Goal: Task Accomplishment & Management: Use online tool/utility

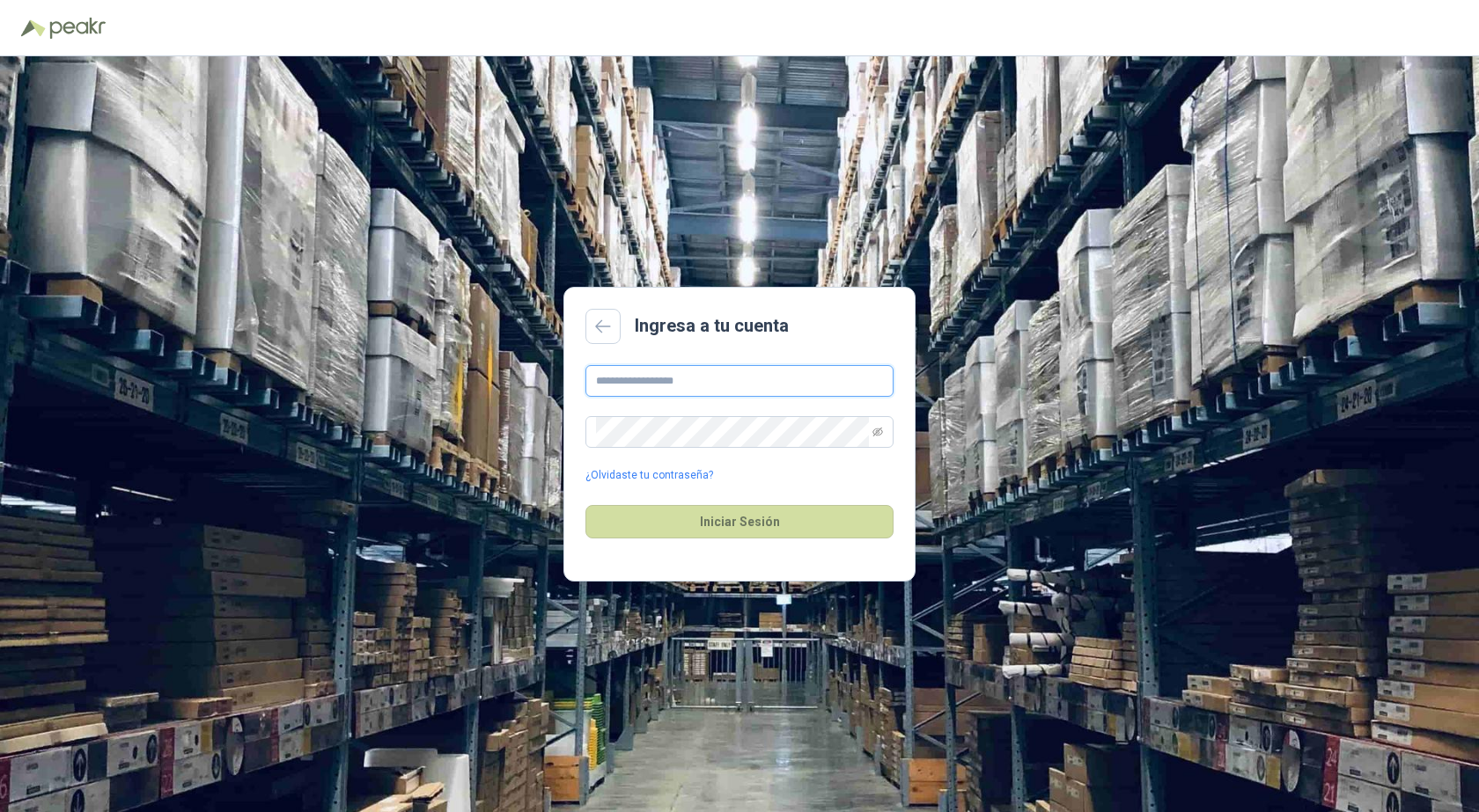
click at [724, 387] on input "text" at bounding box center [740, 381] width 308 height 32
type input "**********"
click at [808, 525] on button "Iniciar Sesión" at bounding box center [740, 522] width 308 height 33
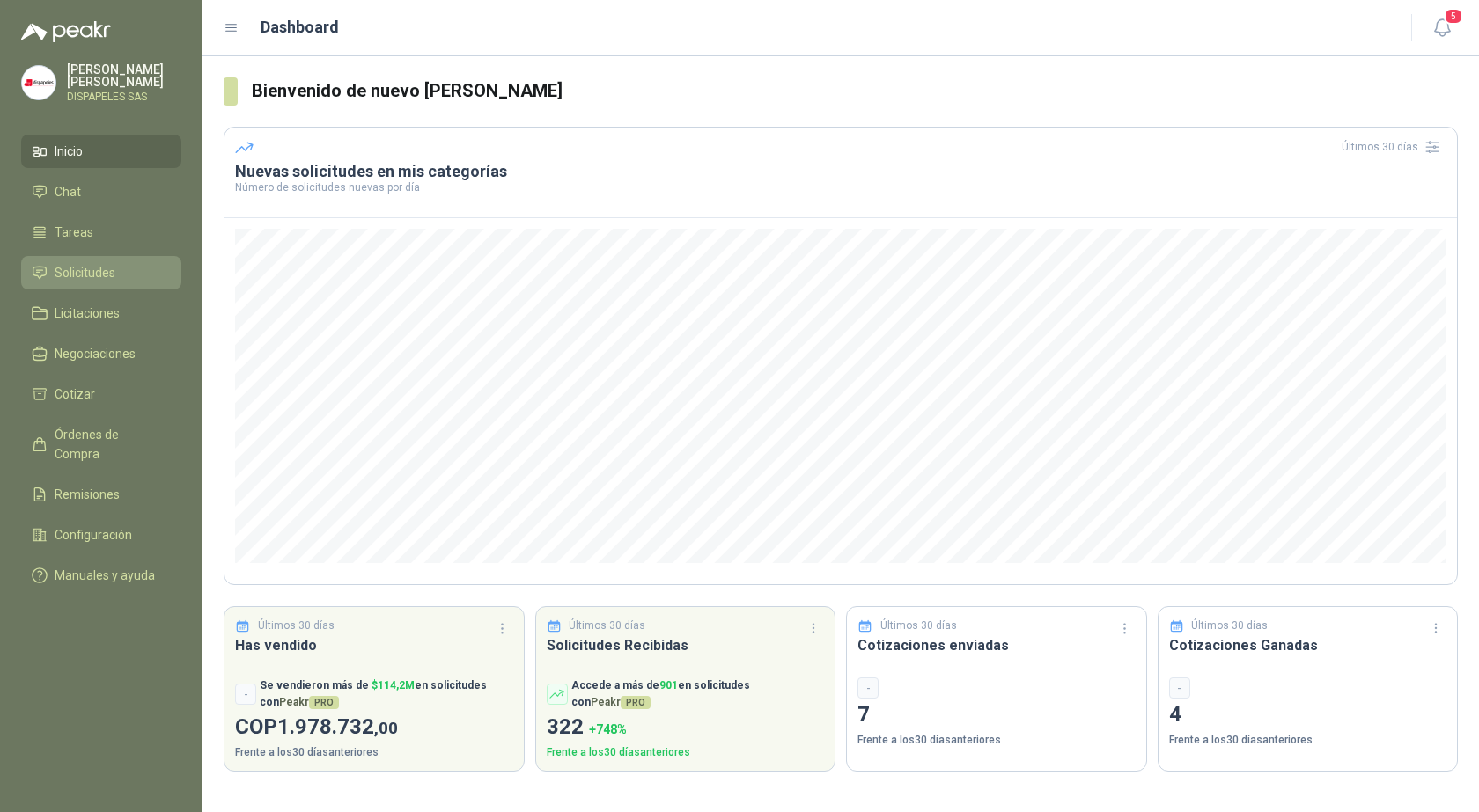
click at [86, 276] on span "Solicitudes" at bounding box center [84, 273] width 60 height 19
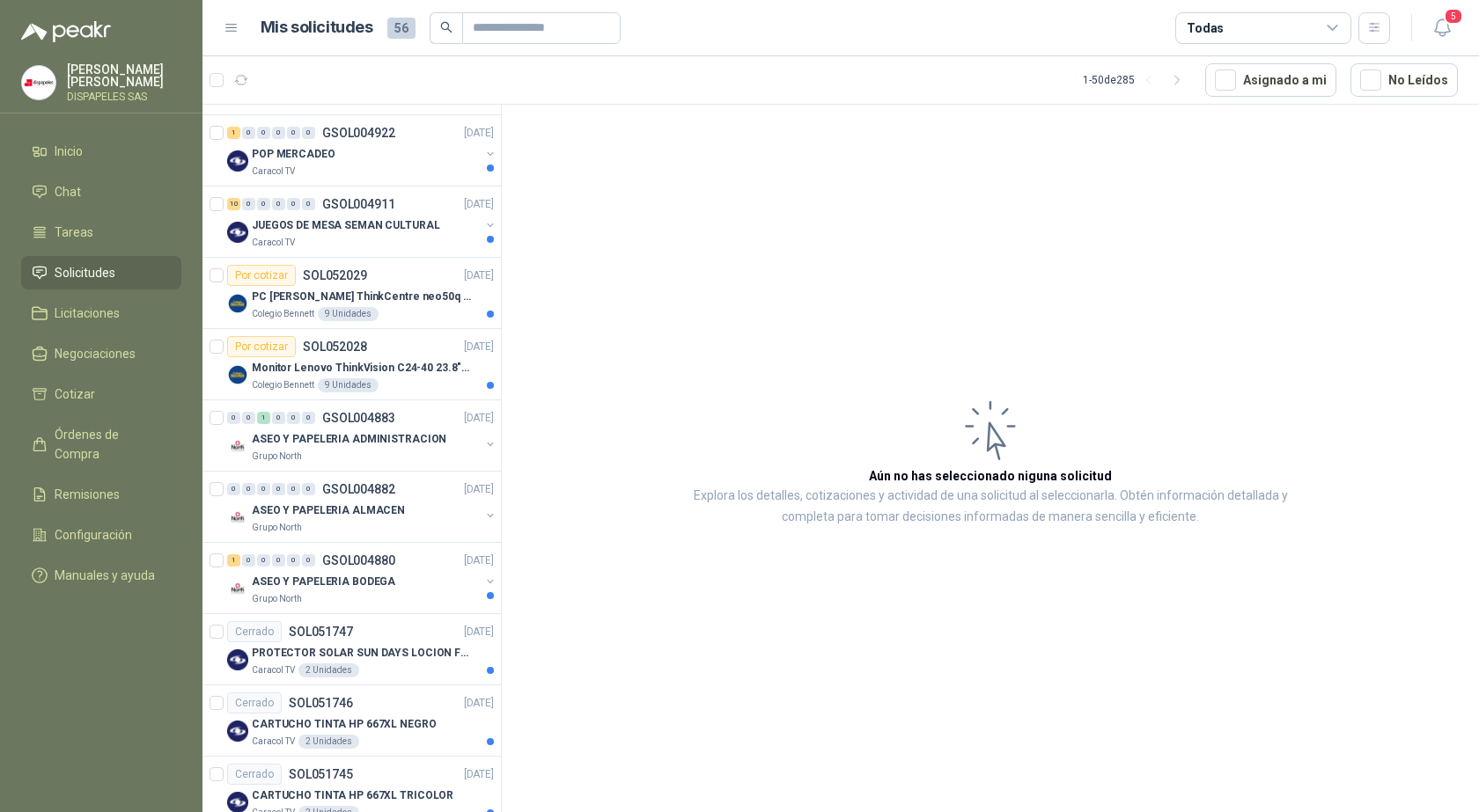
scroll to position [880, 0]
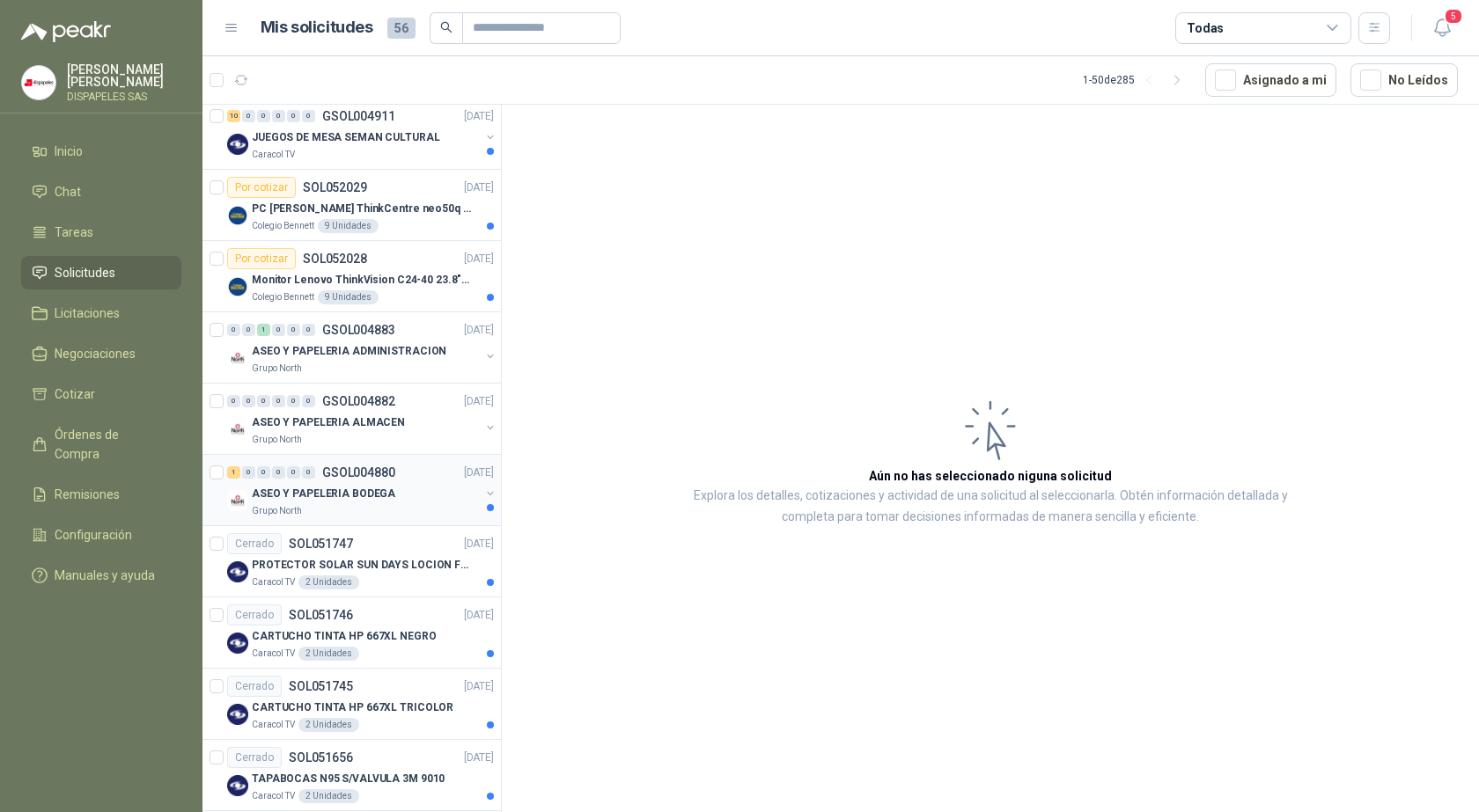
click at [324, 497] on p "ASEO Y PAPELERIA BODEGA" at bounding box center [323, 494] width 144 height 17
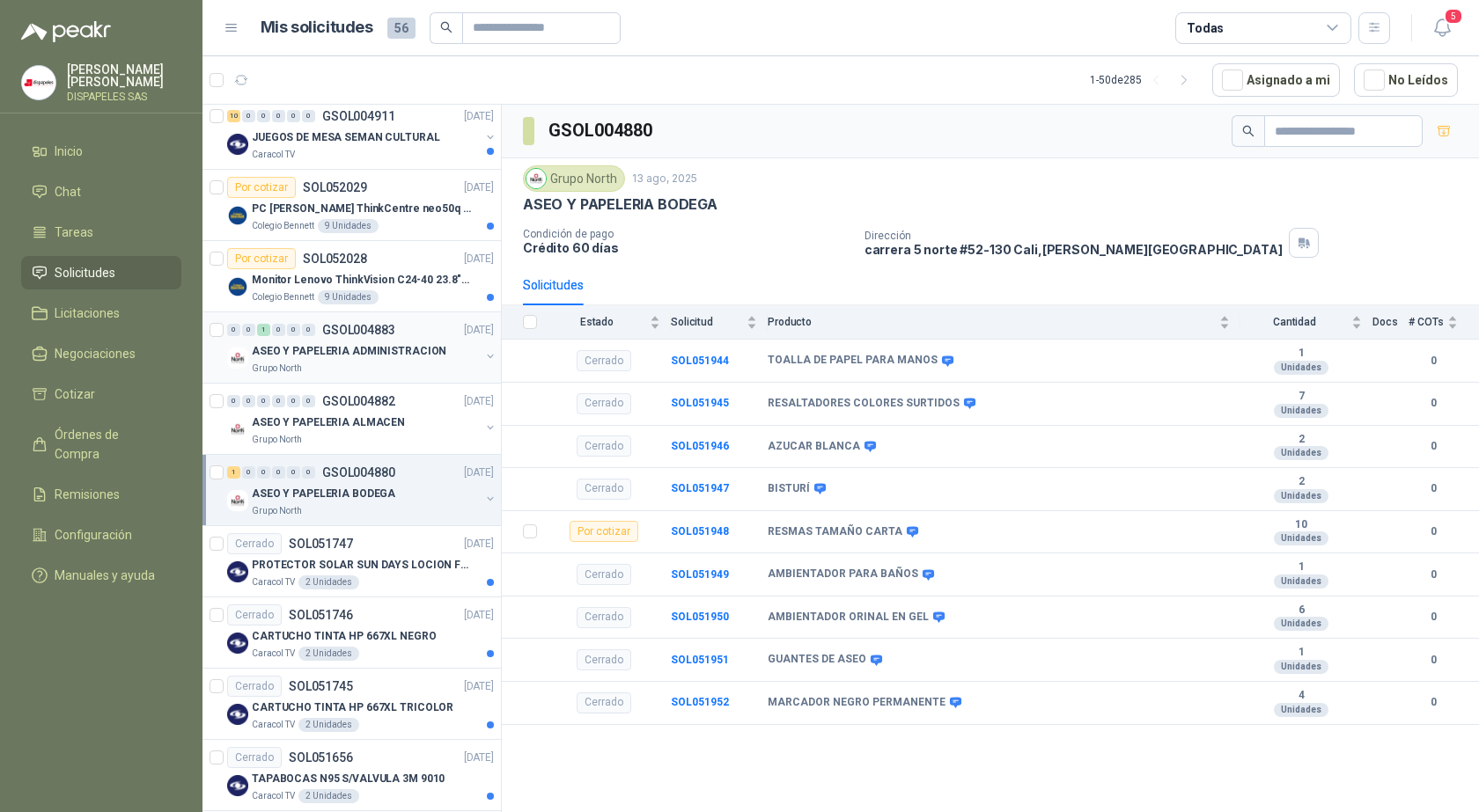
click at [366, 355] on p "ASEO Y PAPELERIA ADMINISTRACION" at bounding box center [349, 352] width 195 height 17
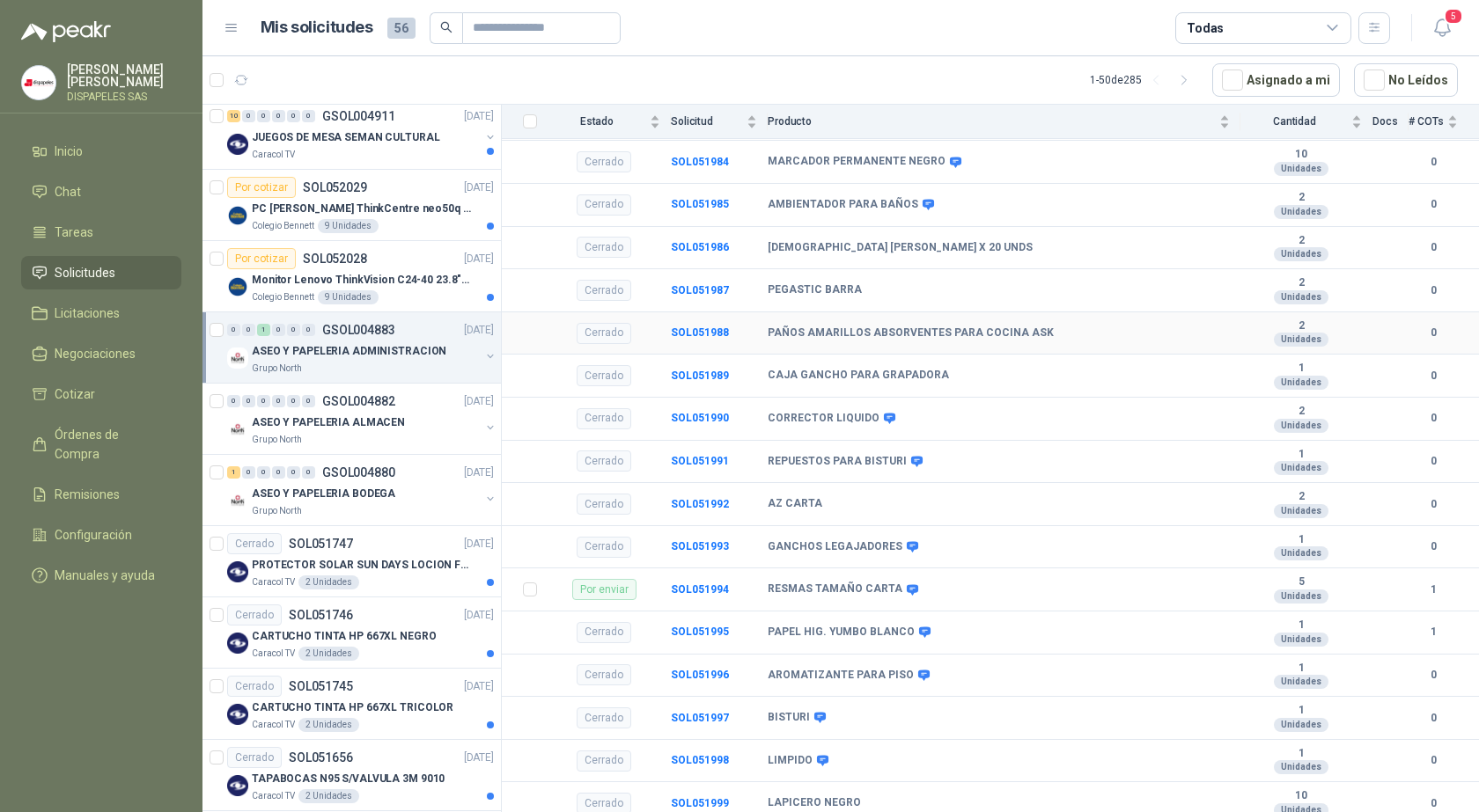
scroll to position [528, 0]
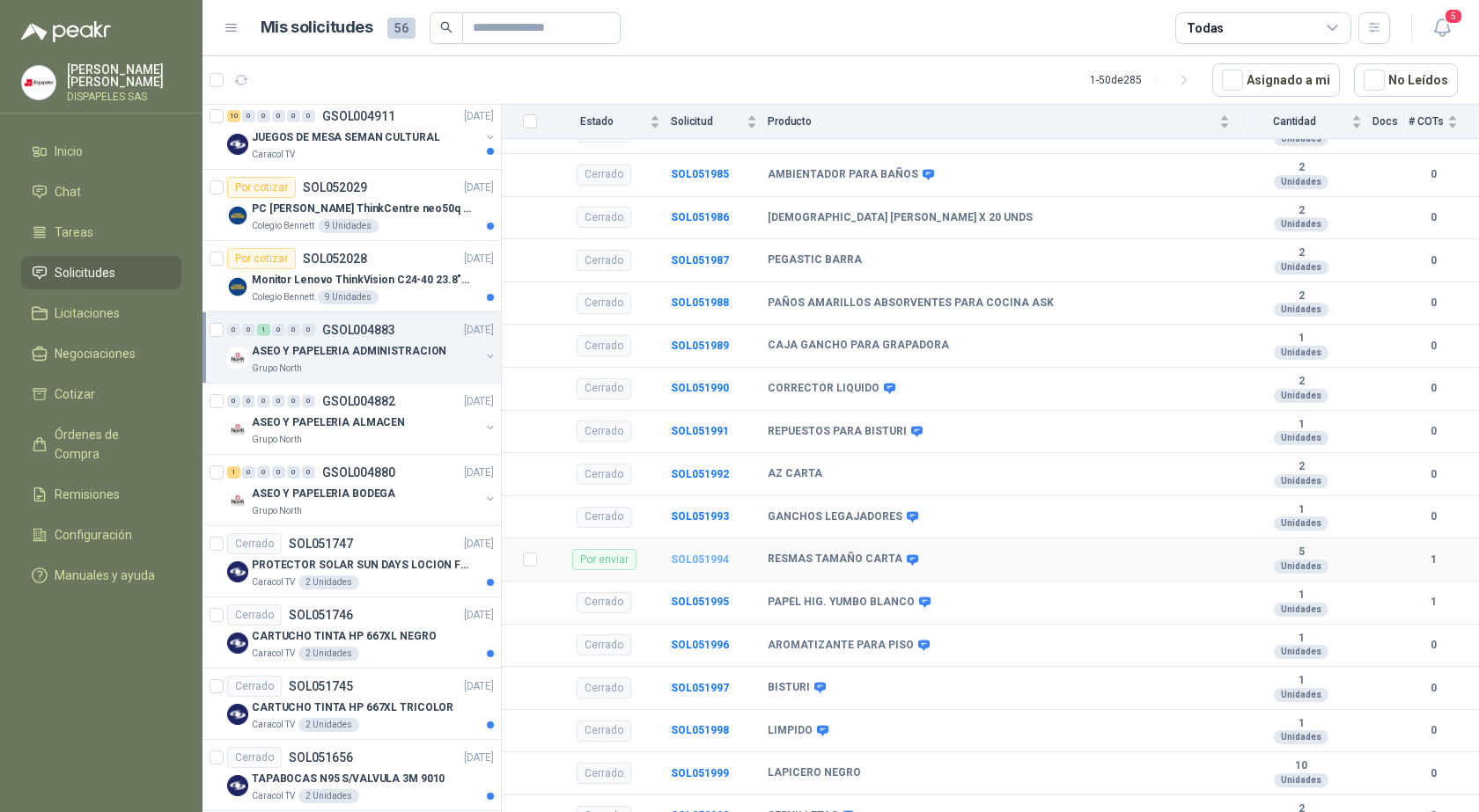
click at [695, 561] on b "SOL051994" at bounding box center [700, 559] width 58 height 12
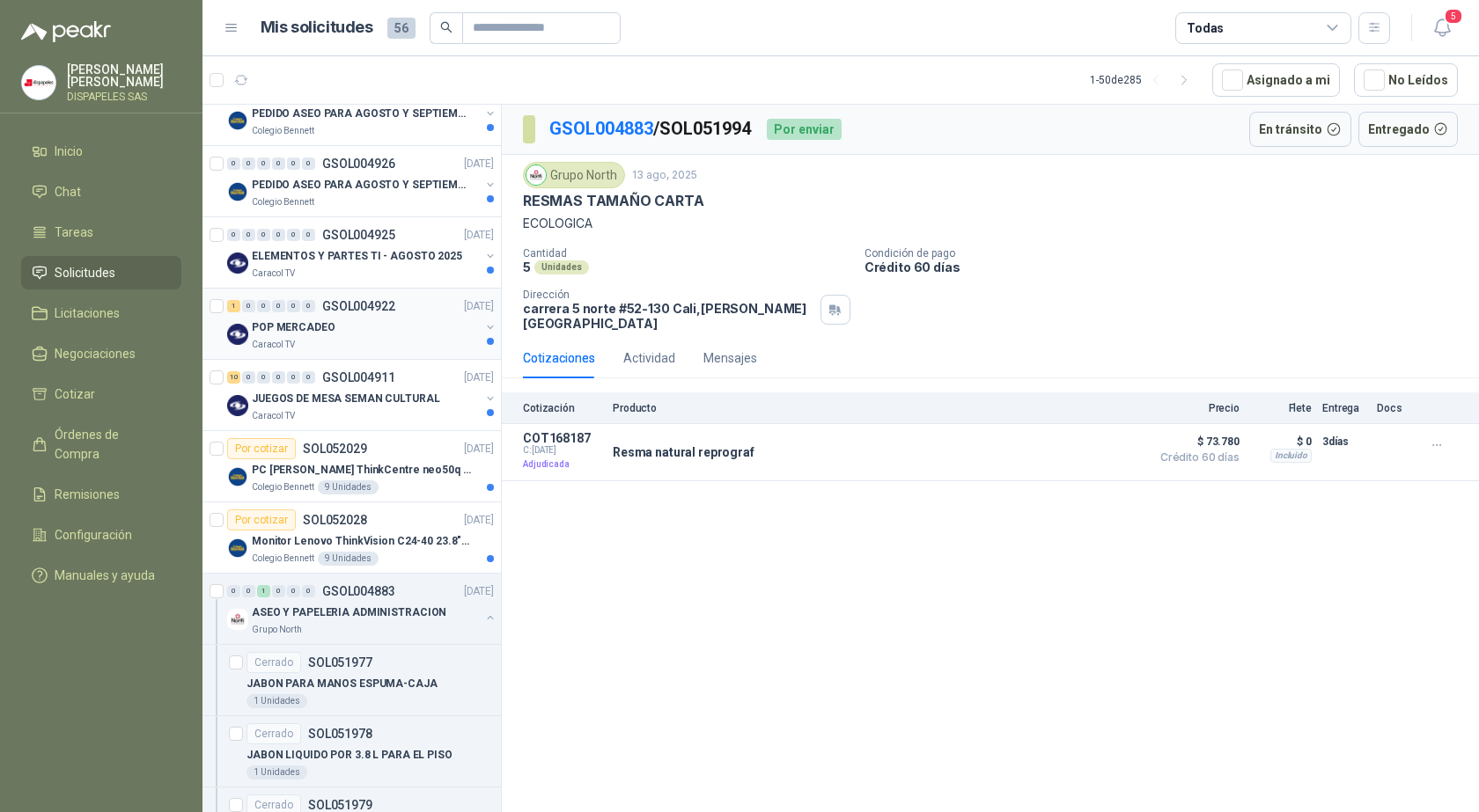
scroll to position [632, 0]
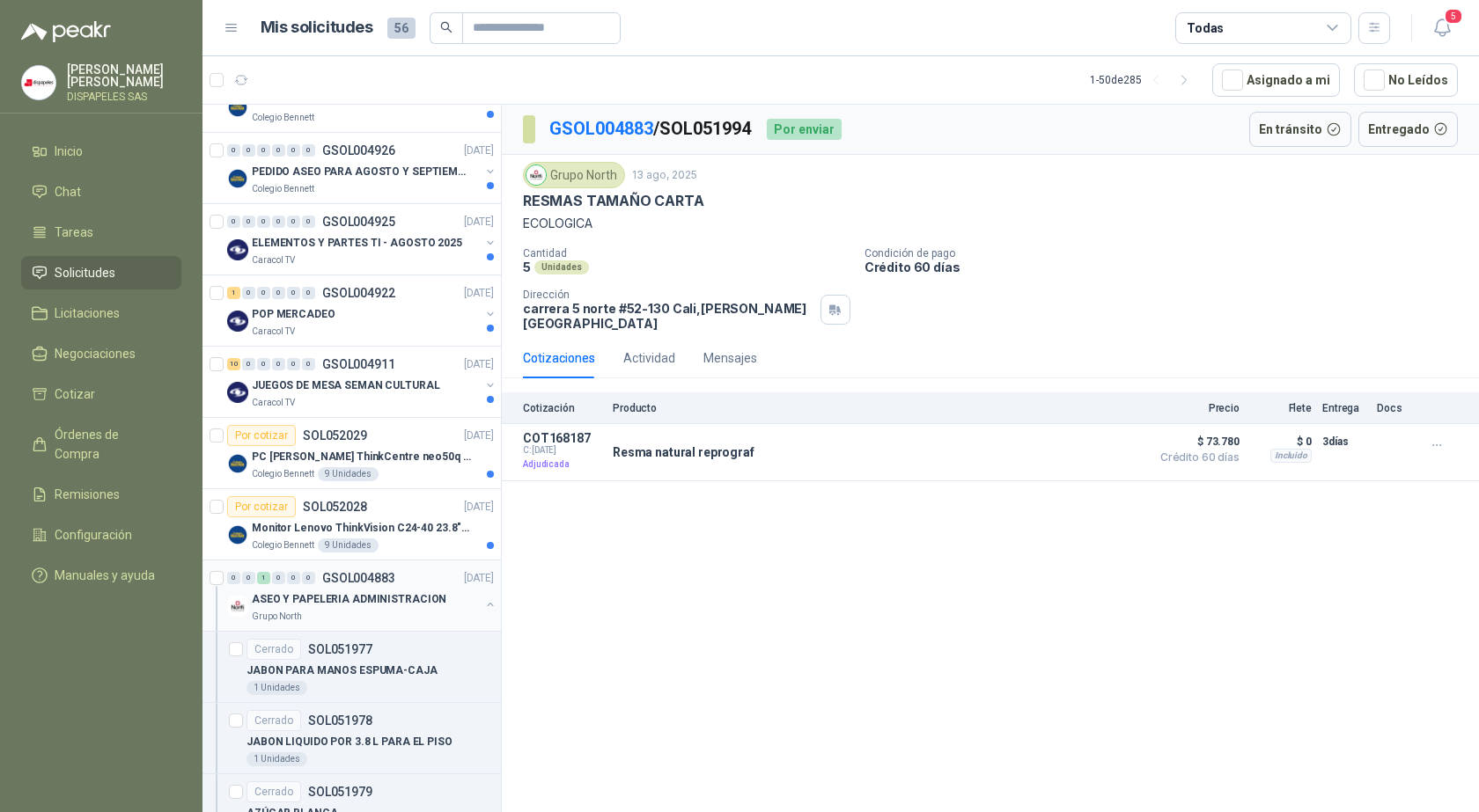
click at [484, 603] on button "button" at bounding box center [490, 604] width 14 height 14
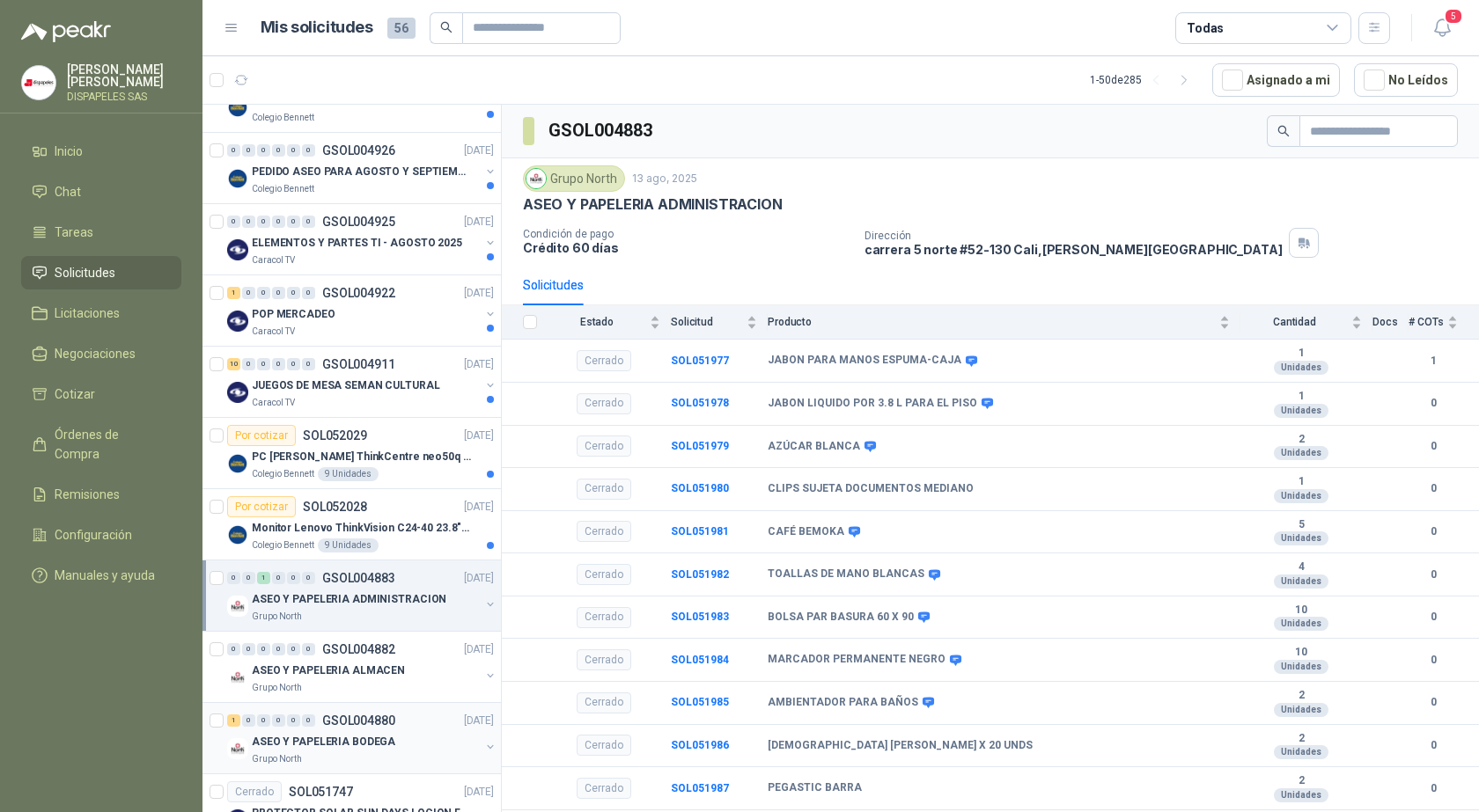
click at [357, 732] on div "ASEO Y PAPELERIA BODEGA" at bounding box center [366, 741] width 228 height 21
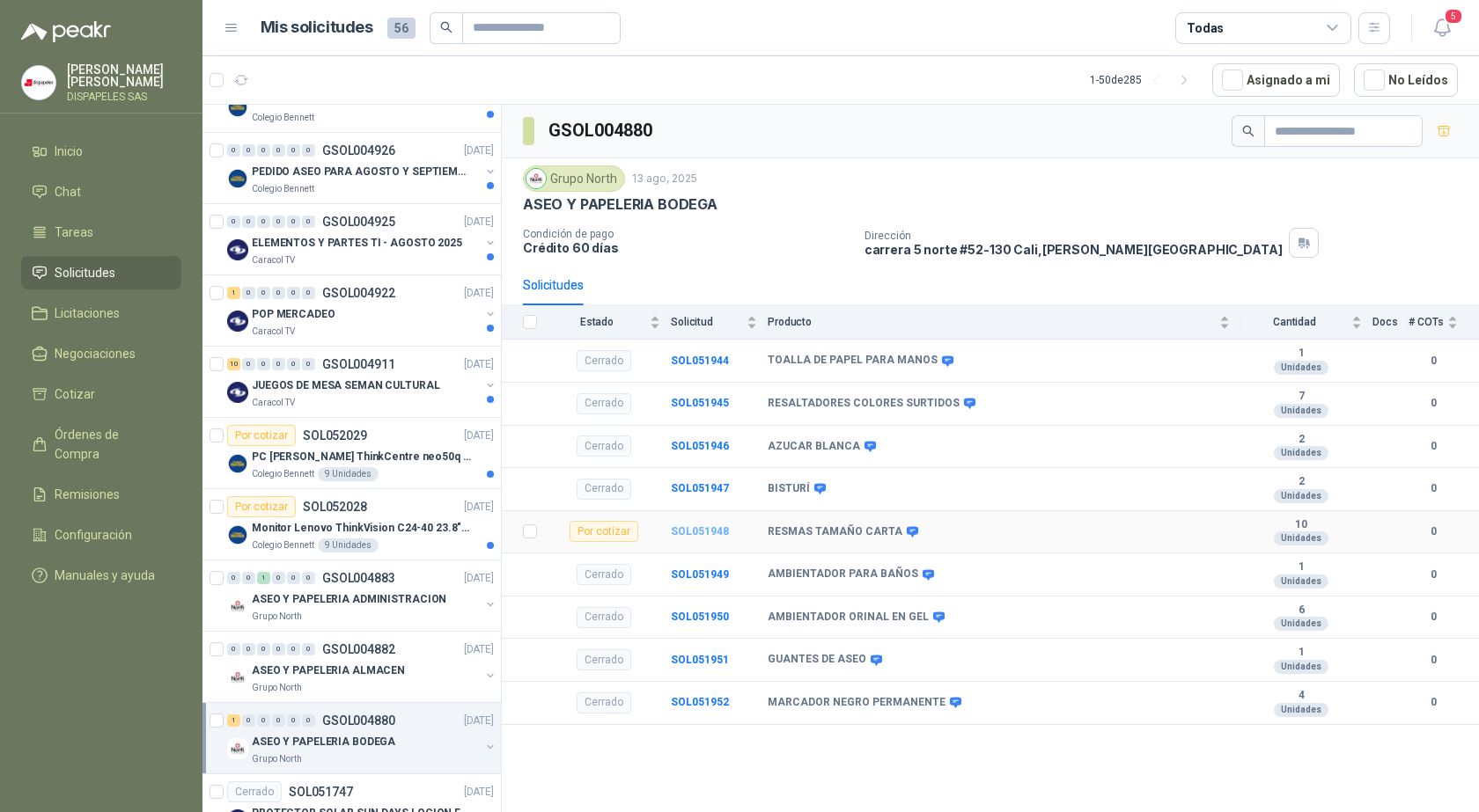
click at [714, 530] on b "SOL051948" at bounding box center [700, 531] width 58 height 12
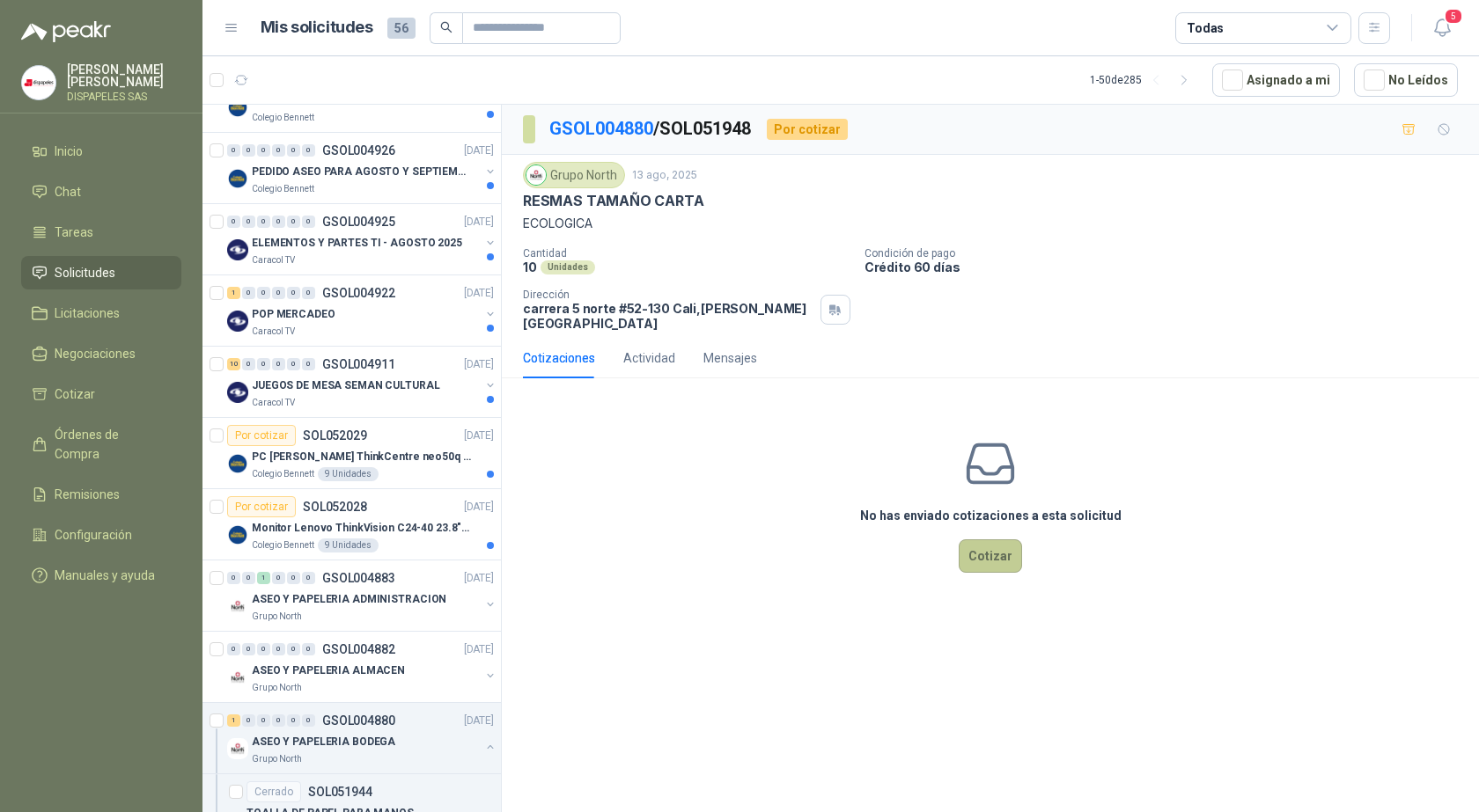
click at [989, 541] on button "Cotizar" at bounding box center [991, 556] width 63 height 33
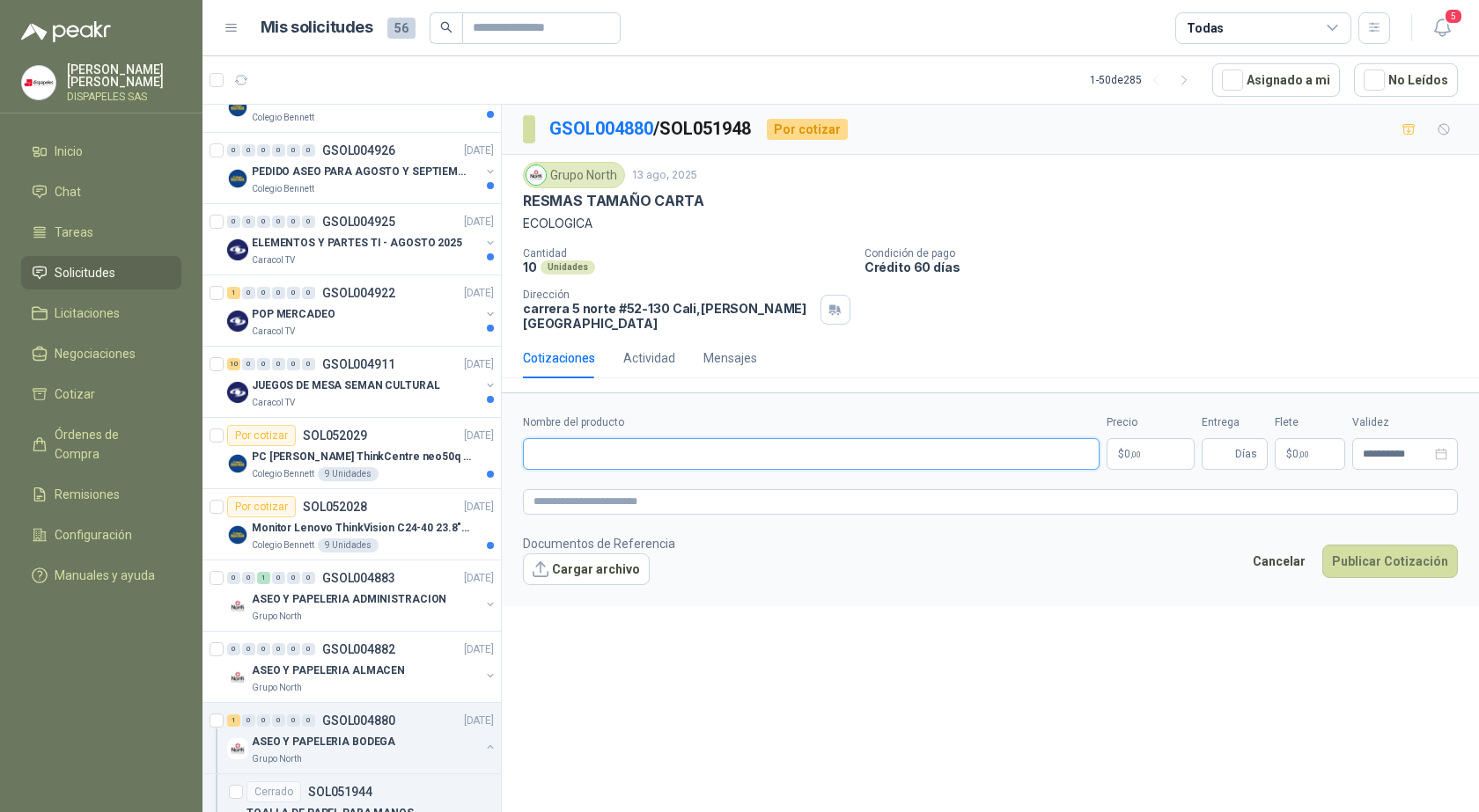
click at [675, 445] on input "Nombre del producto" at bounding box center [811, 454] width 577 height 32
type input "**********"
click at [1152, 444] on p "$ 0 ,00" at bounding box center [1150, 454] width 88 height 32
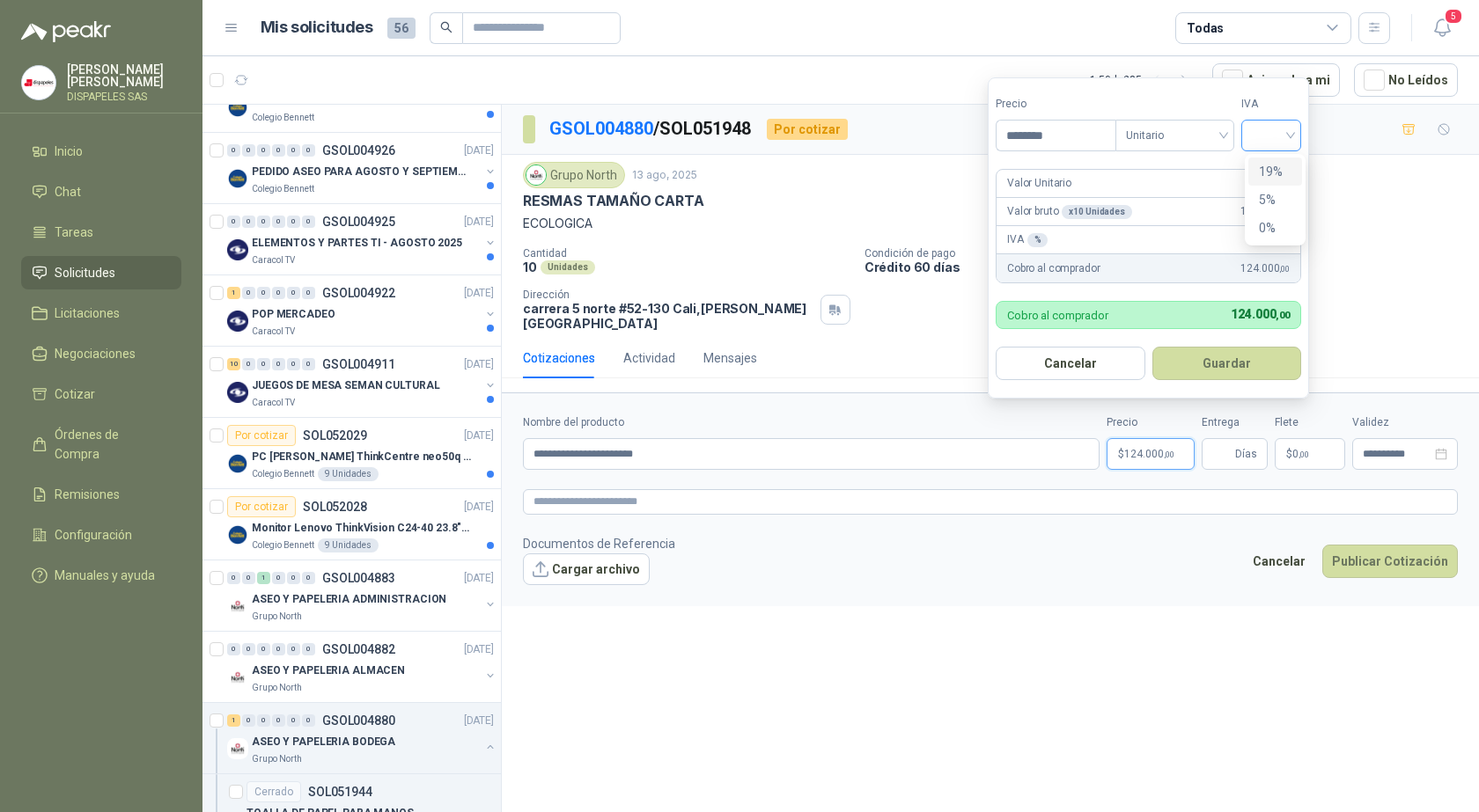
click at [1302, 135] on div at bounding box center [1271, 135] width 59 height 32
type input "********"
click at [1286, 164] on div "19%" at bounding box center [1275, 171] width 32 height 19
click at [1241, 366] on button "Guardar" at bounding box center [1229, 364] width 151 height 33
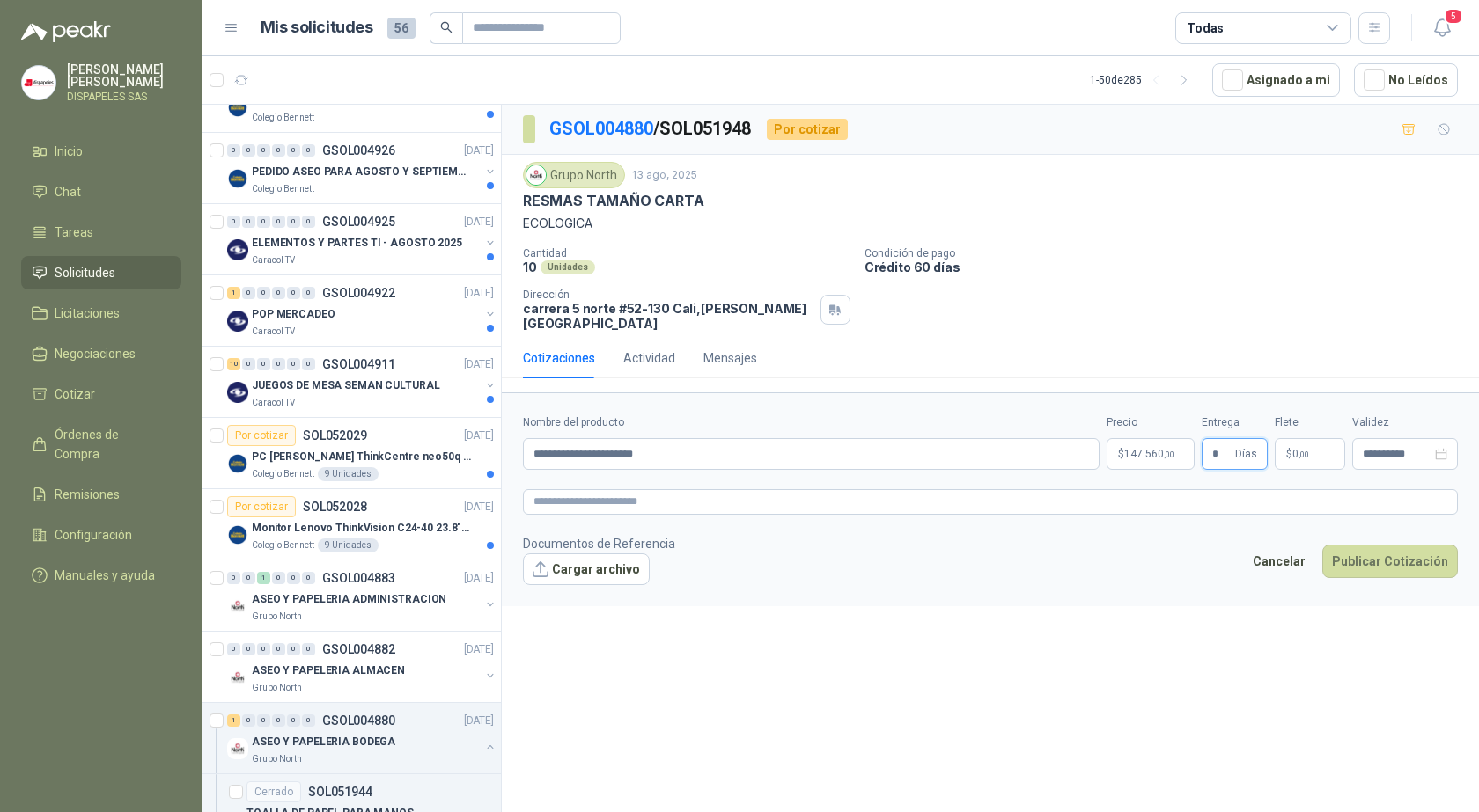
type input "*"
click at [1202, 542] on footer "Documentos de Referencia Cargar archivo Cancelar Publicar Cotización" at bounding box center [990, 560] width 935 height 51
click at [939, 496] on textarea at bounding box center [990, 502] width 935 height 26
click at [1406, 555] on button "Publicar Cotización" at bounding box center [1390, 561] width 136 height 33
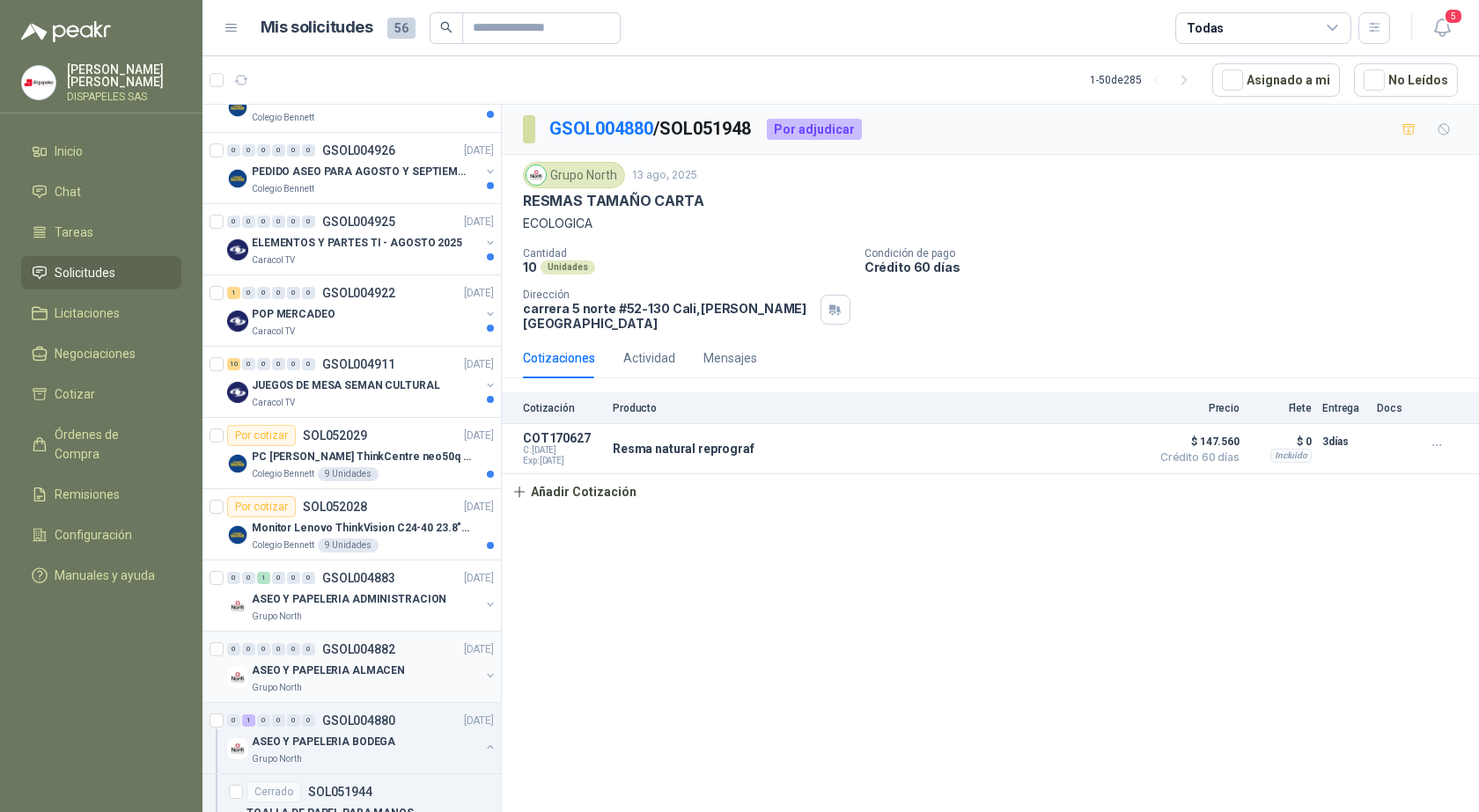
click at [305, 666] on p "ASEO Y PAPELERIA ALMACEN" at bounding box center [328, 671] width 153 height 17
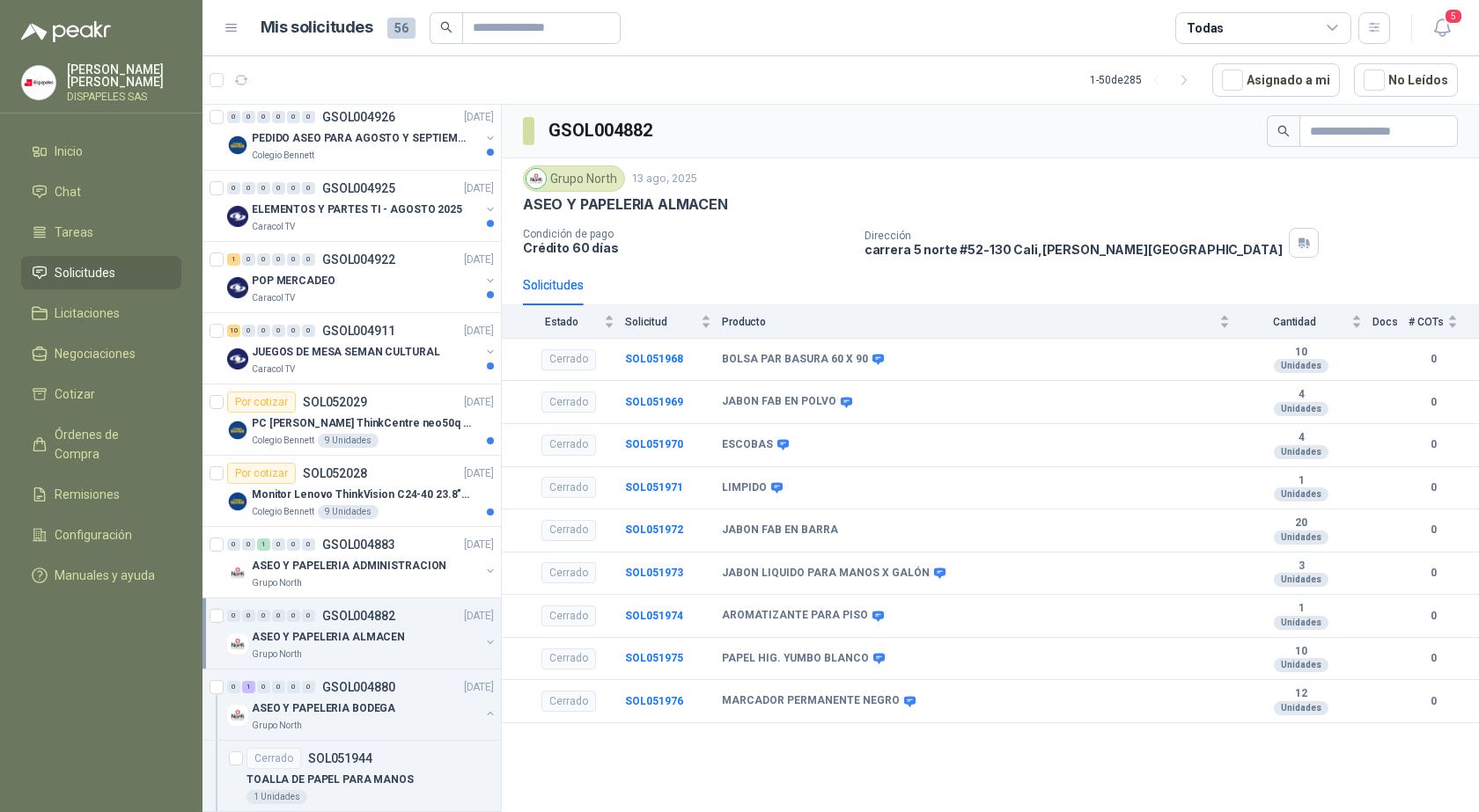
scroll to position [720, 0]
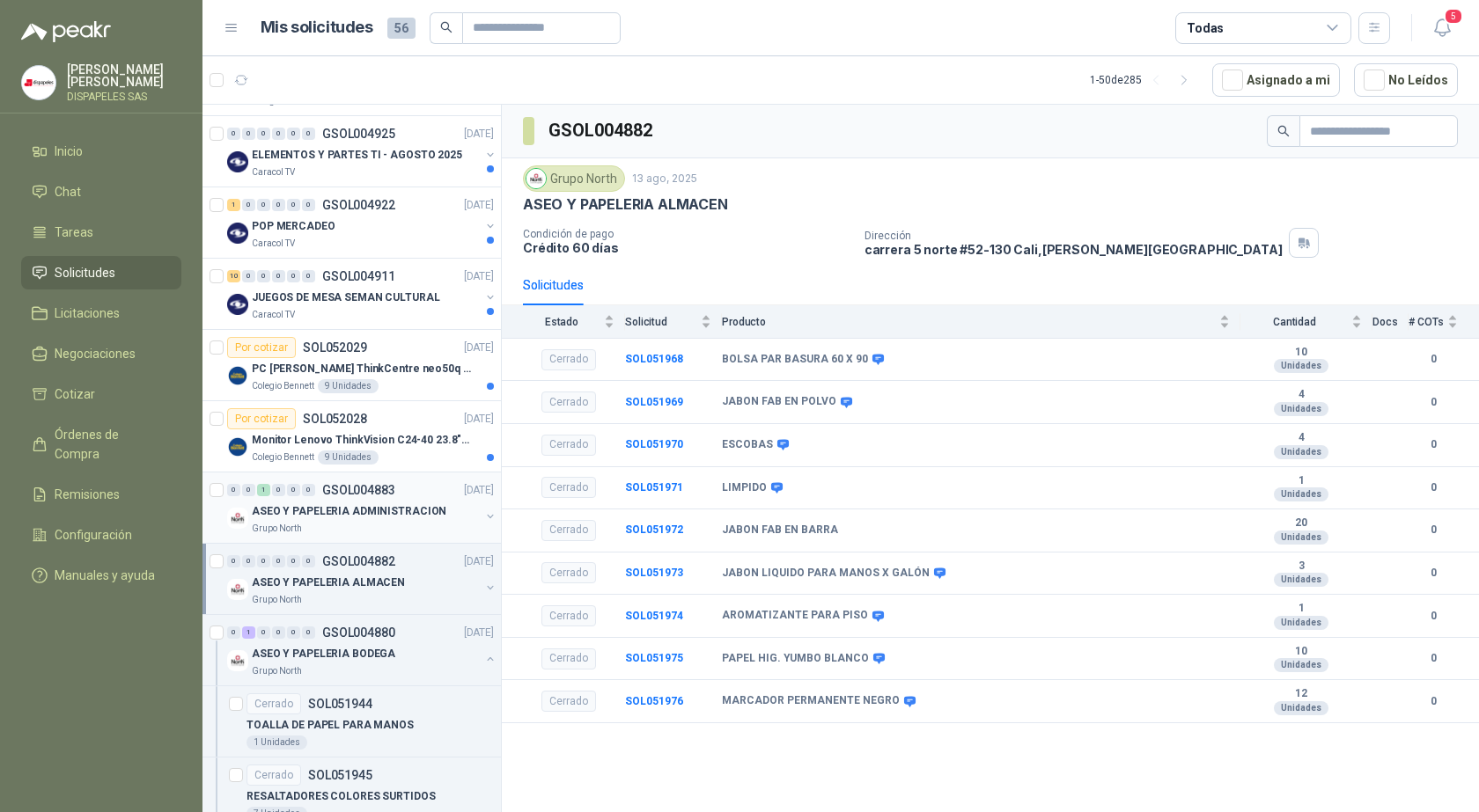
click at [352, 503] on p "ASEO Y PAPELERIA ADMINISTRACION" at bounding box center [349, 511] width 195 height 17
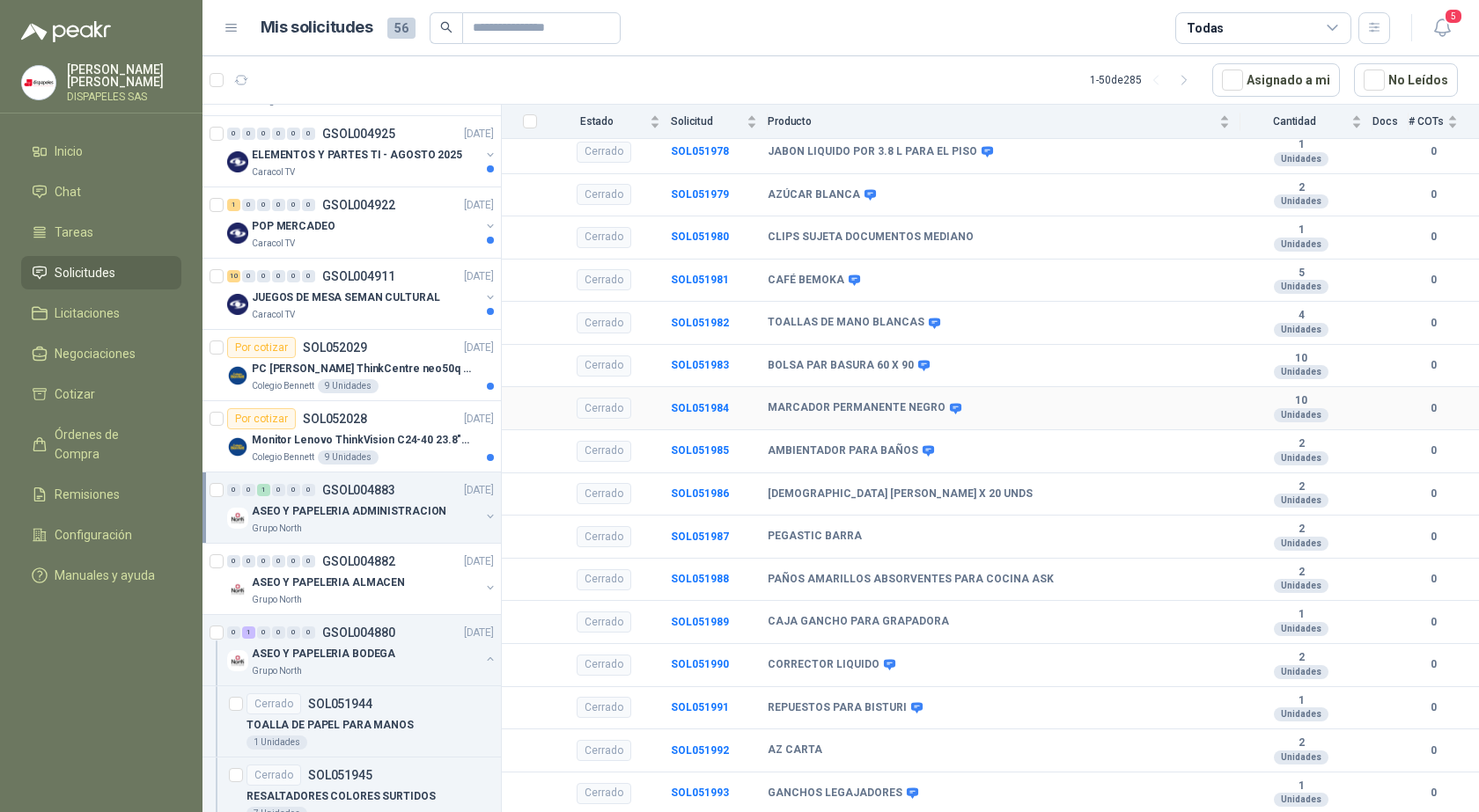
scroll to position [352, 0]
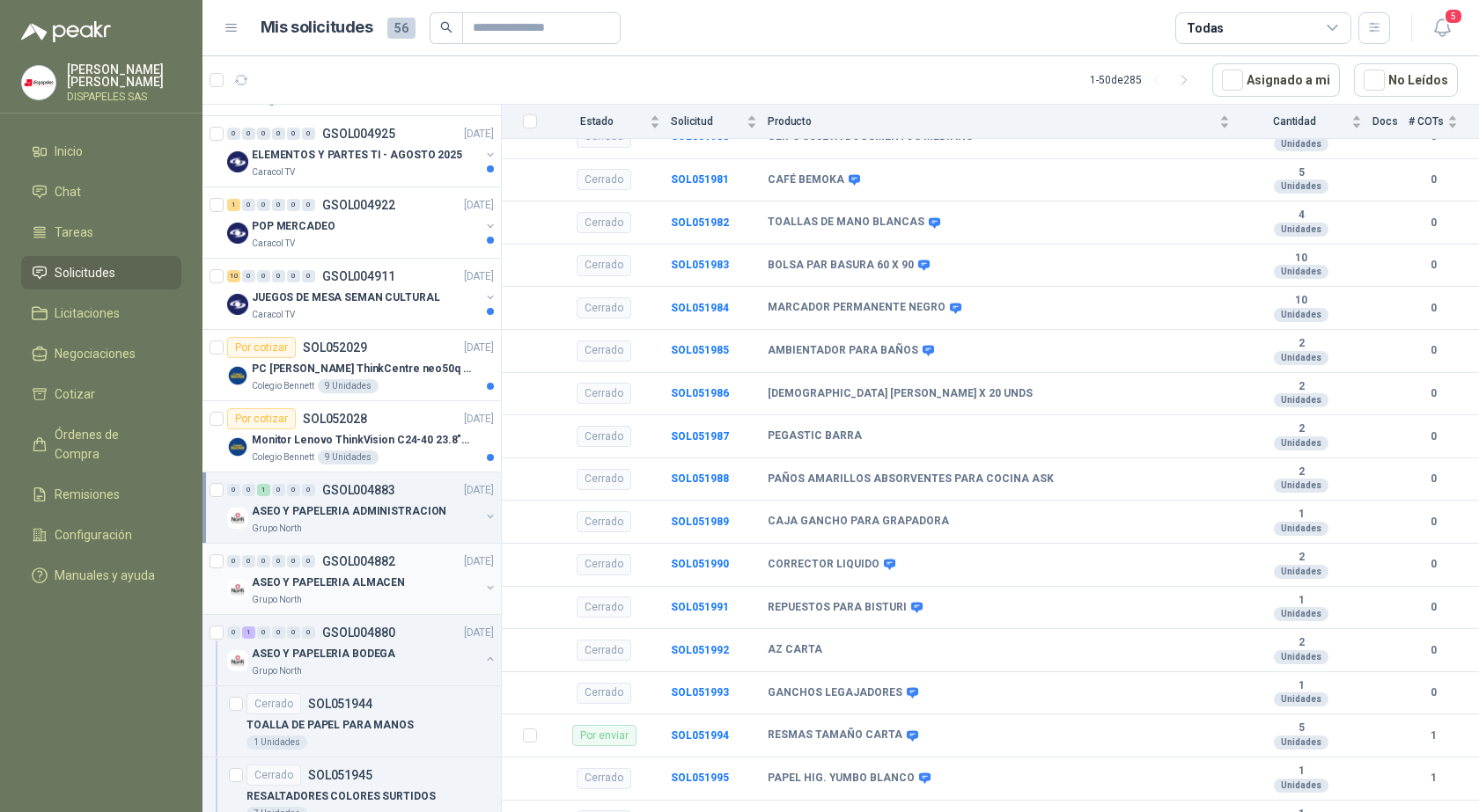
click at [341, 586] on p "ASEO Y PAPELERIA ALMACEN" at bounding box center [328, 583] width 153 height 17
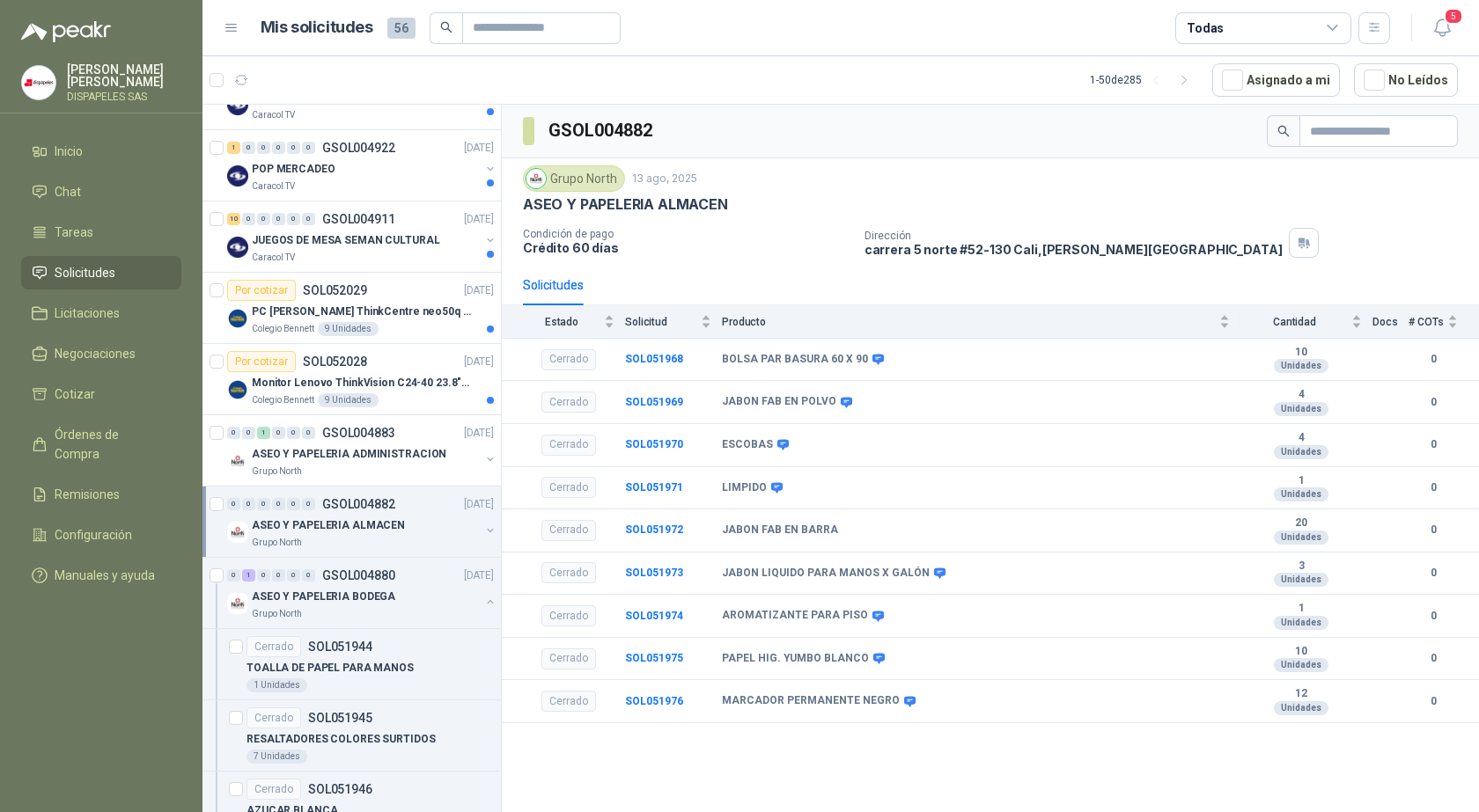
scroll to position [808, 0]
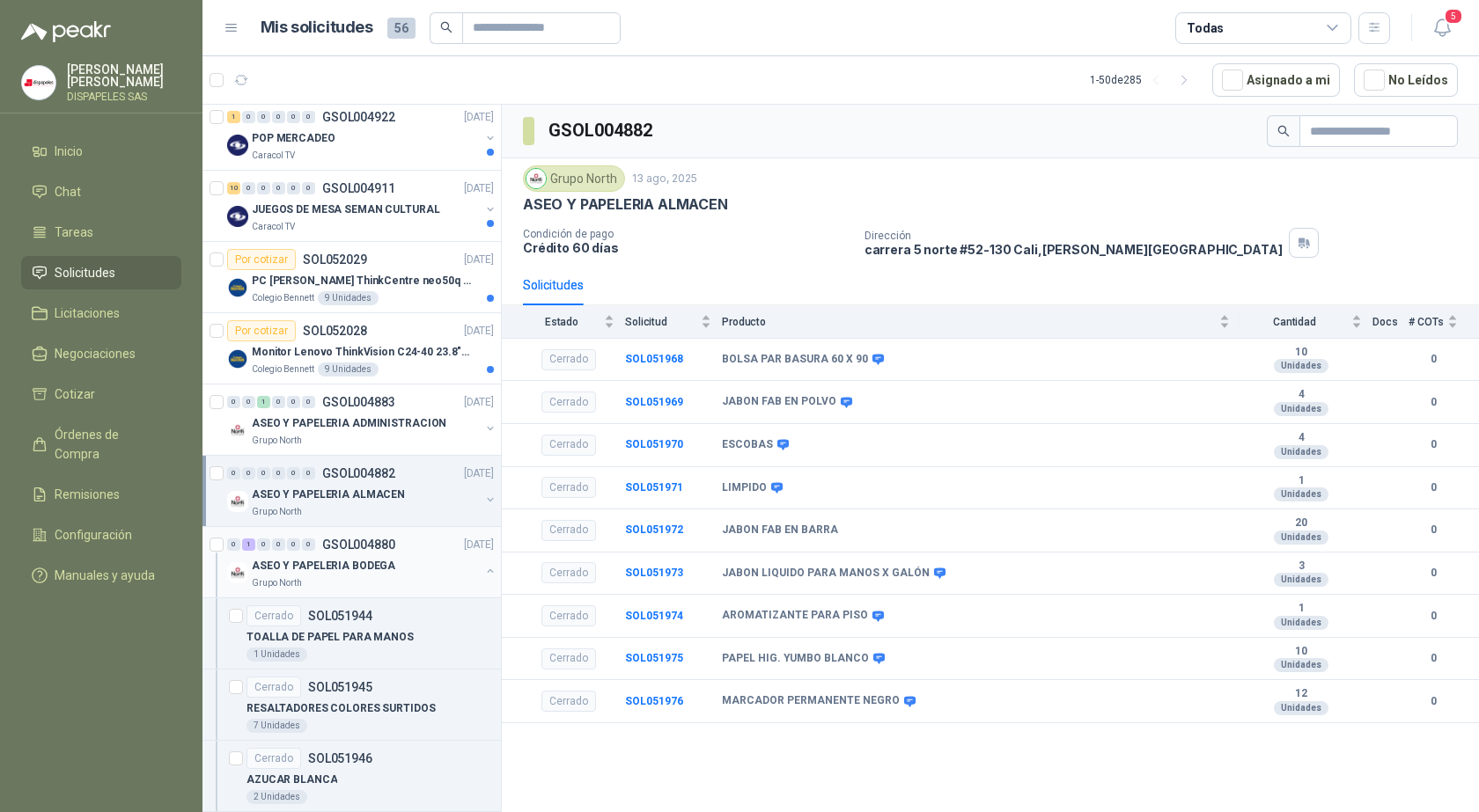
click at [348, 563] on p "ASEO Y PAPELERIA BODEGA" at bounding box center [323, 566] width 144 height 17
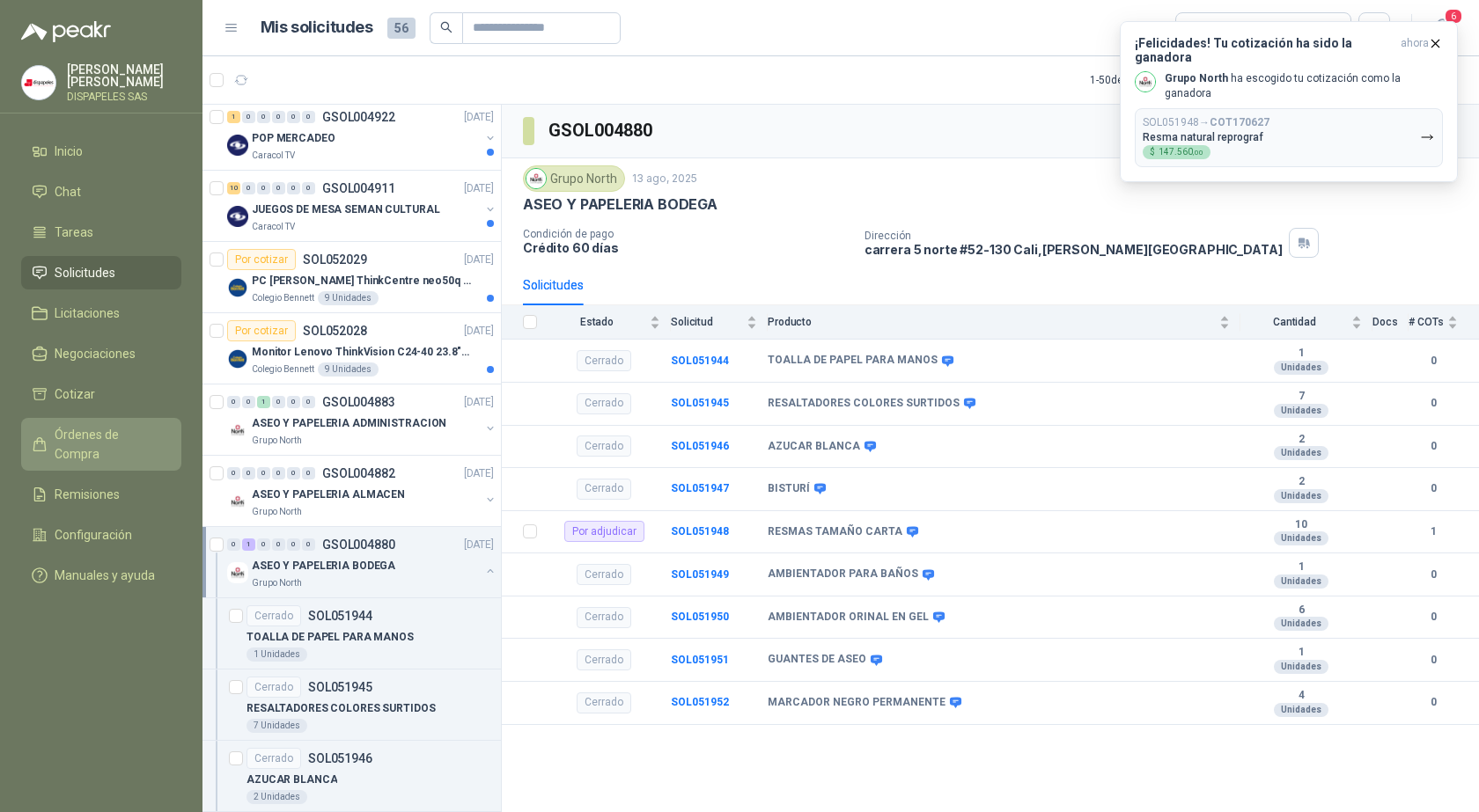
click at [128, 445] on link "Órdenes de Compra" at bounding box center [101, 444] width 161 height 53
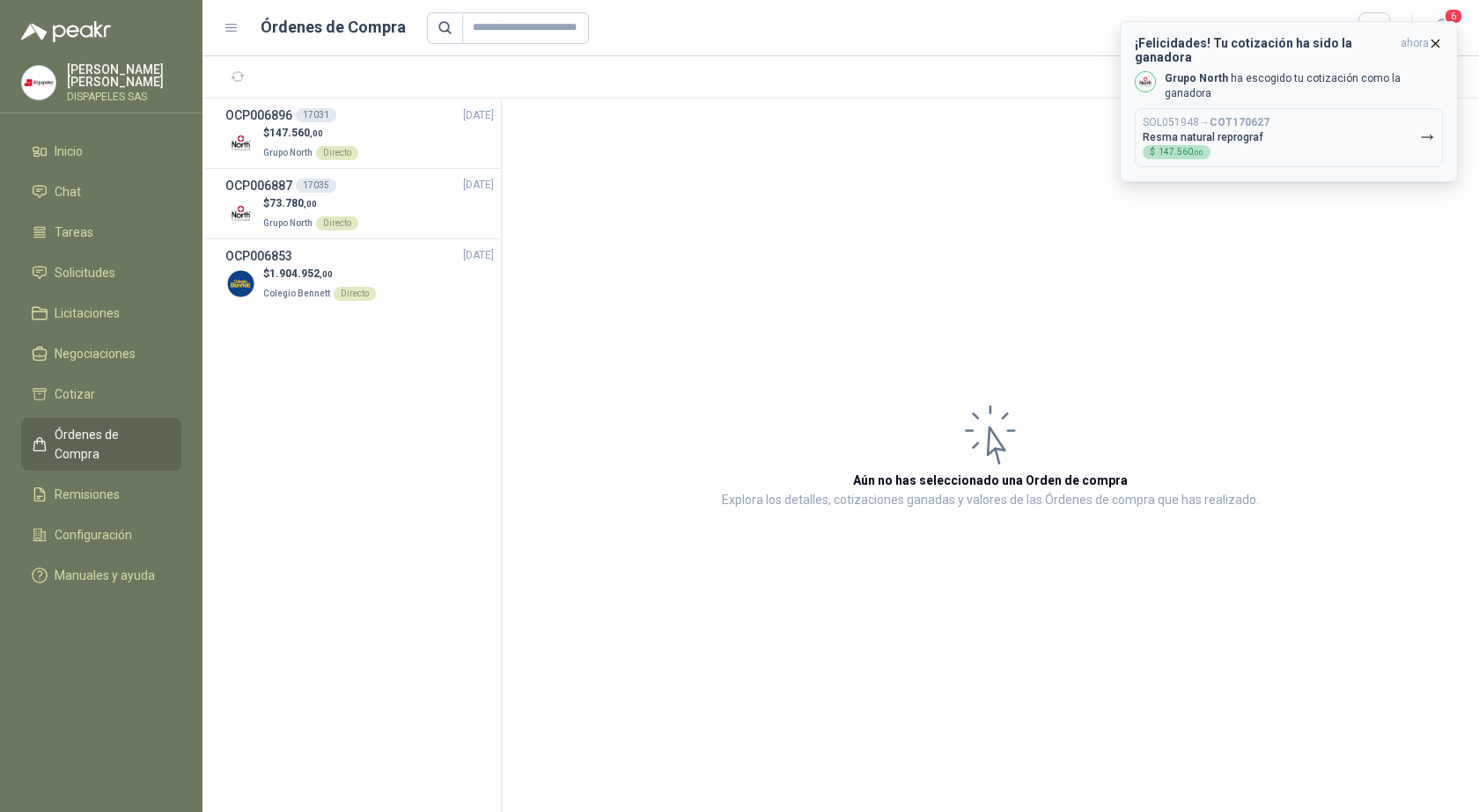
click at [1434, 44] on icon "button" at bounding box center [1435, 44] width 15 height 15
